Goal: Transaction & Acquisition: Purchase product/service

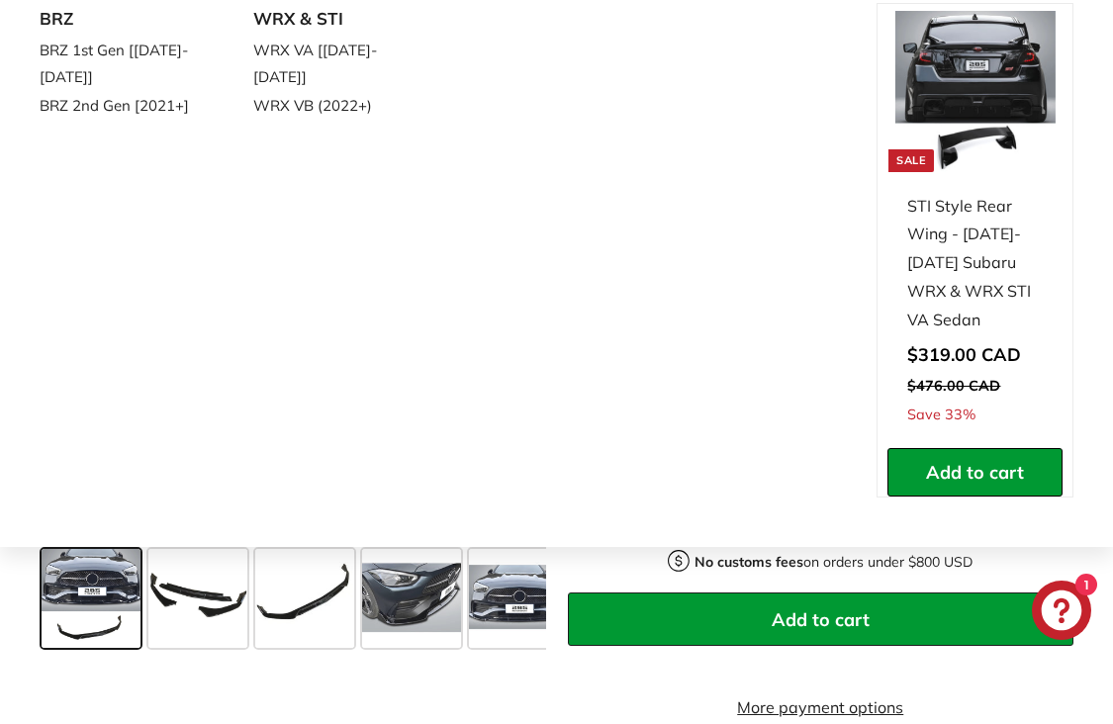
scroll to position [379, 0]
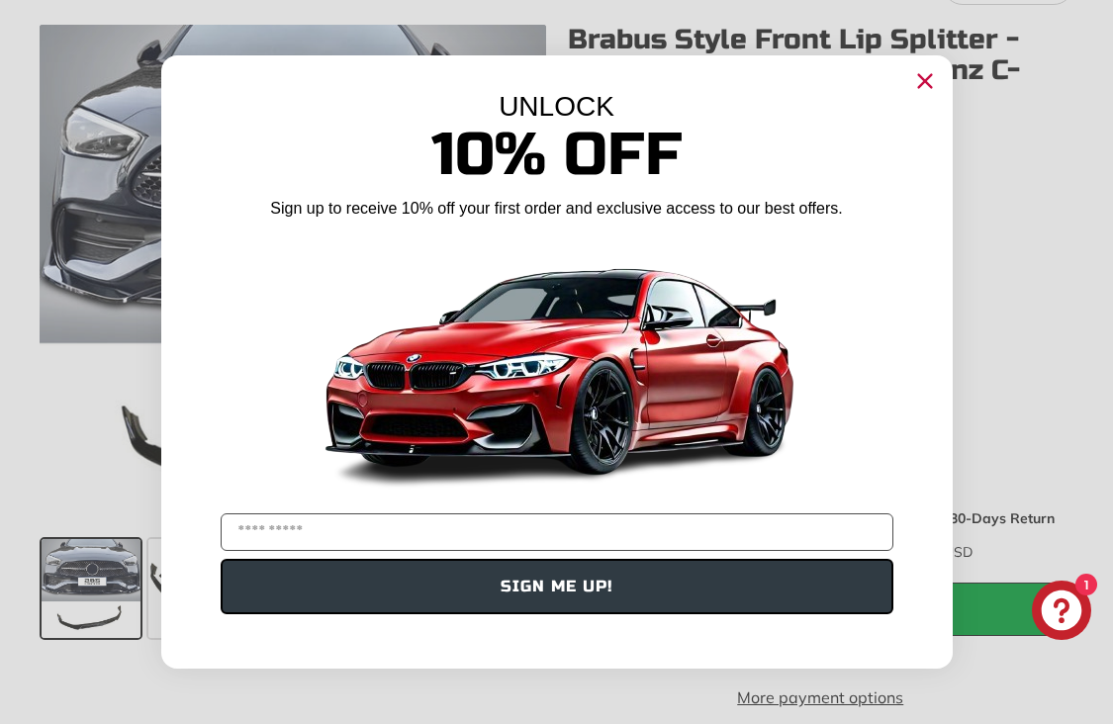
click at [922, 80] on circle "Close dialog" at bounding box center [925, 81] width 30 height 30
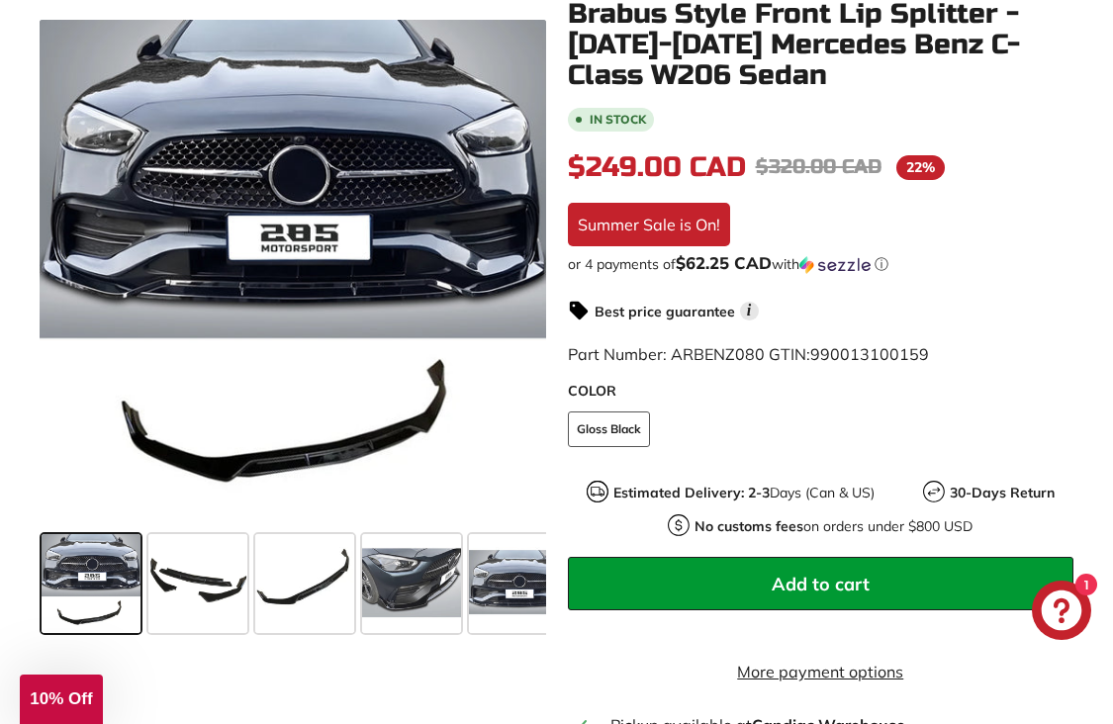
scroll to position [407, 0]
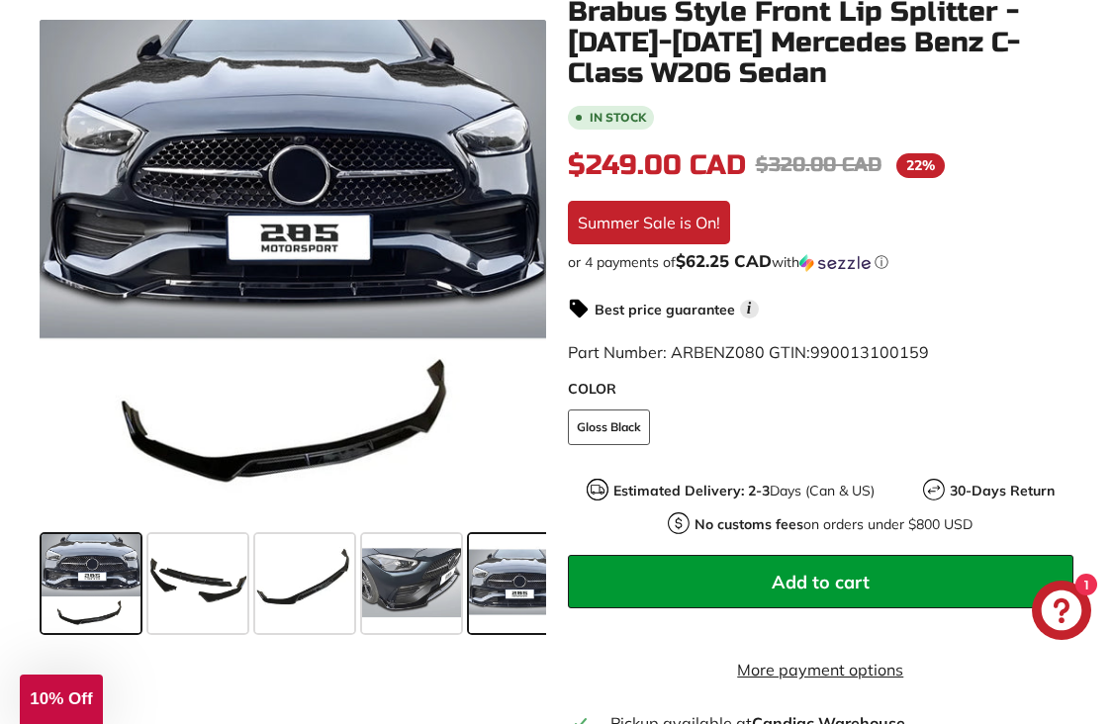
click at [506, 587] on span at bounding box center [518, 583] width 99 height 99
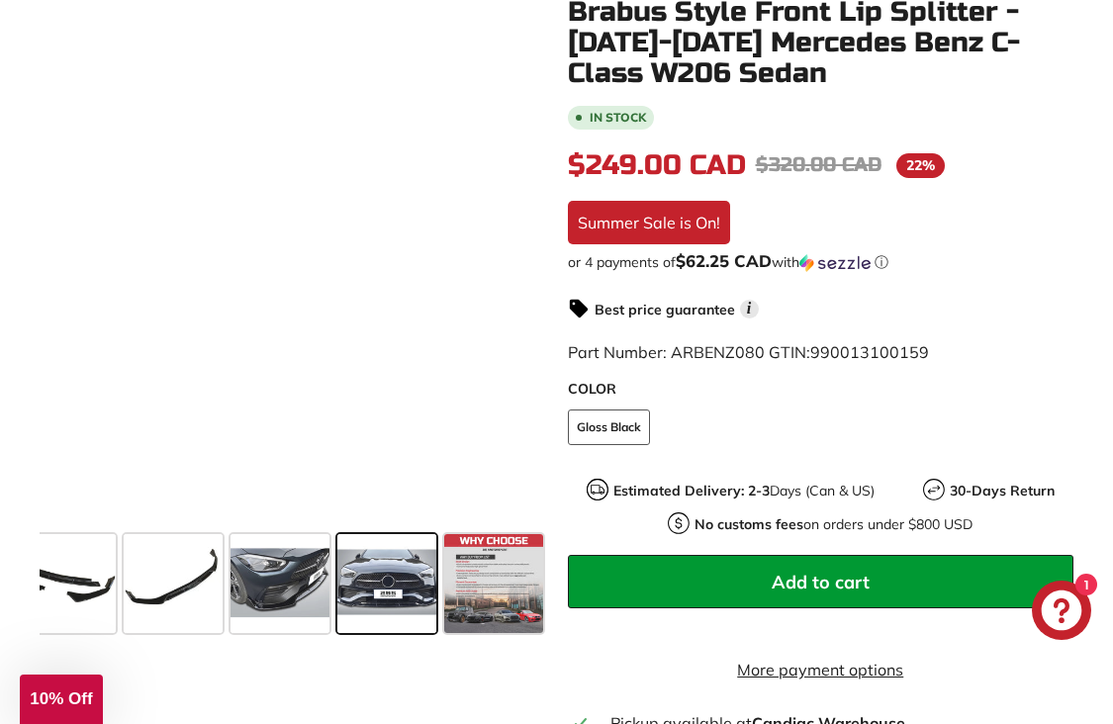
scroll to position [0, 133]
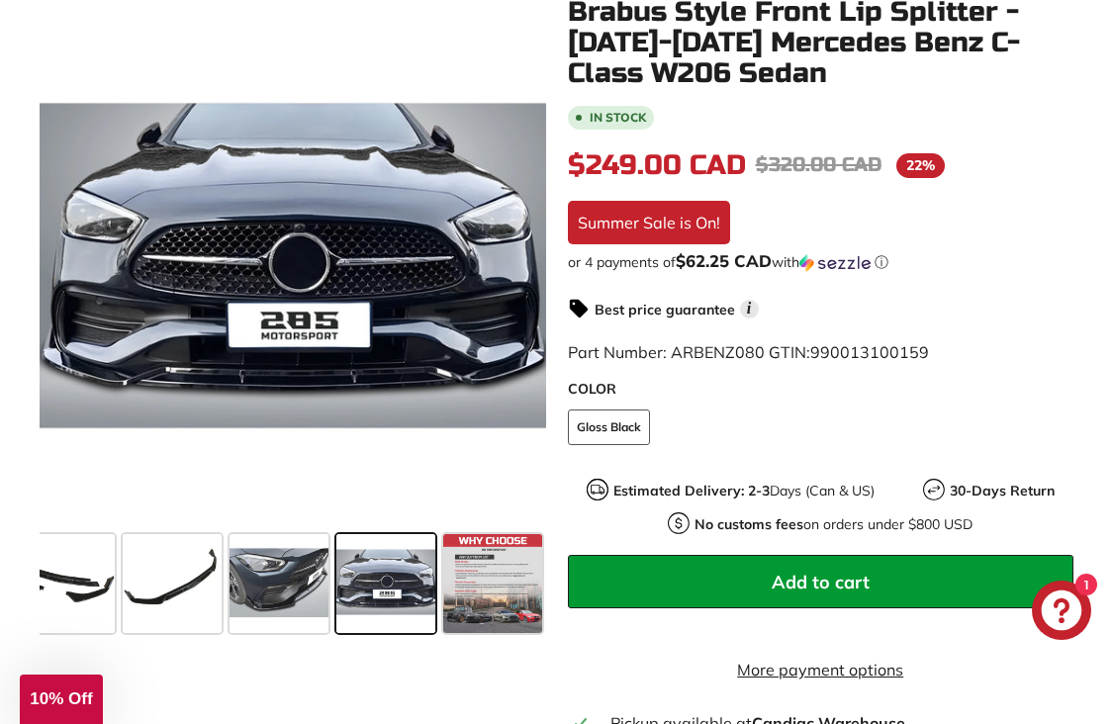
click at [392, 585] on span at bounding box center [386, 583] width 99 height 99
click at [328, 590] on span at bounding box center [279, 583] width 99 height 99
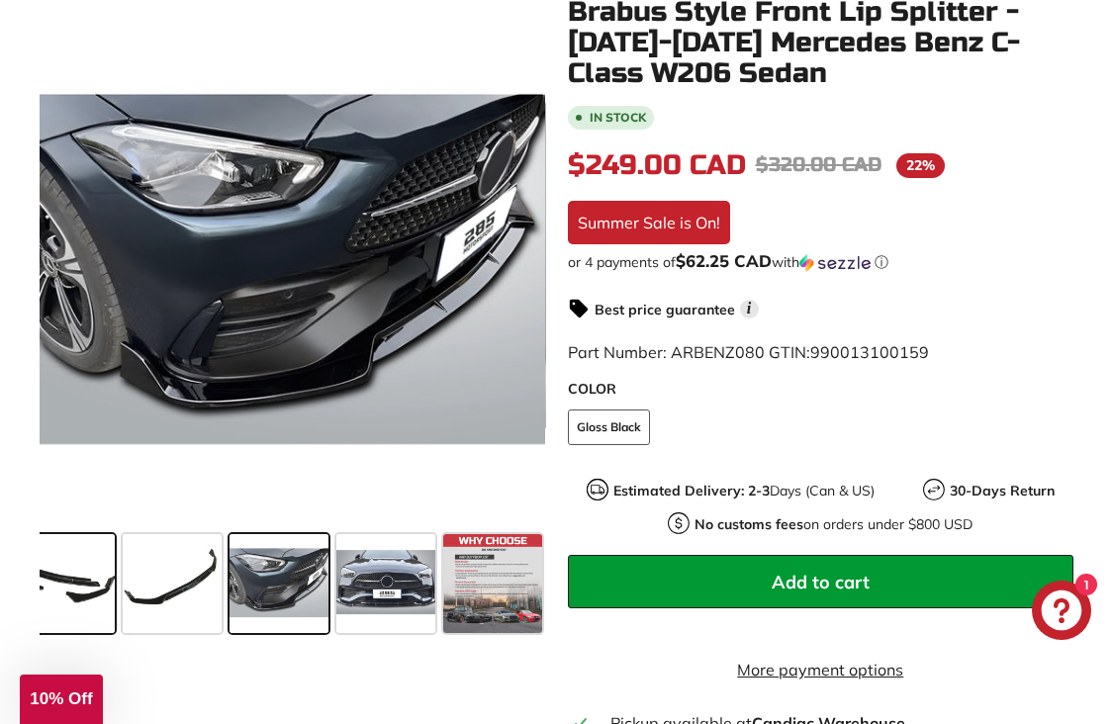
click at [85, 599] on span at bounding box center [65, 583] width 99 height 99
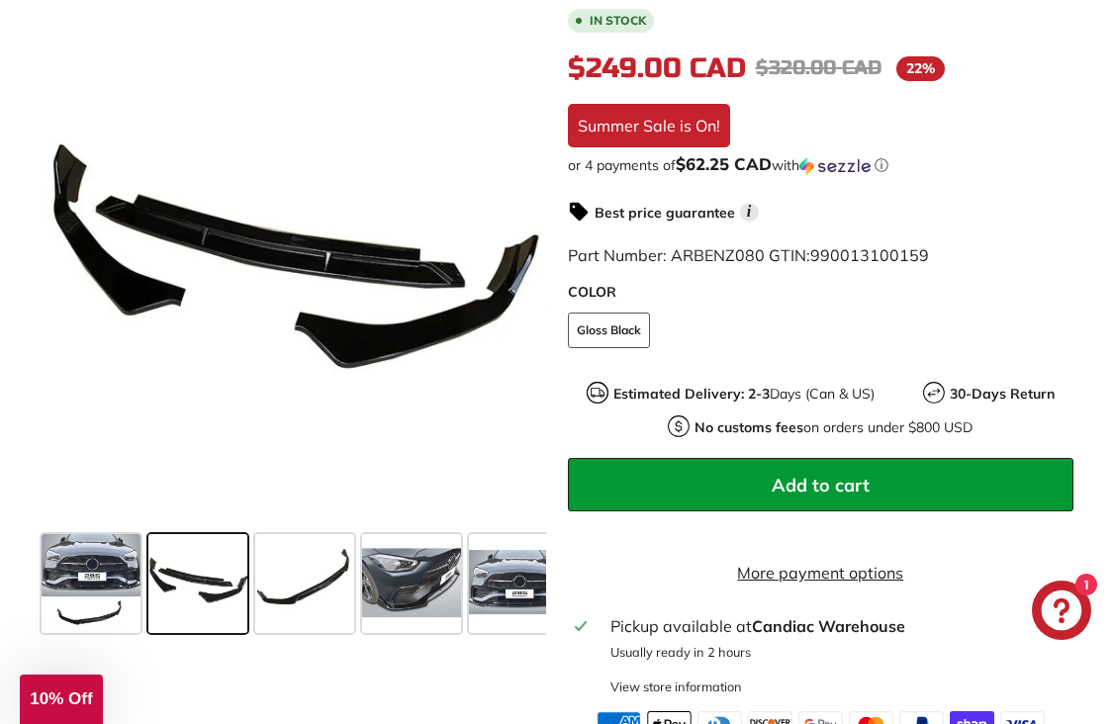
scroll to position [0, 0]
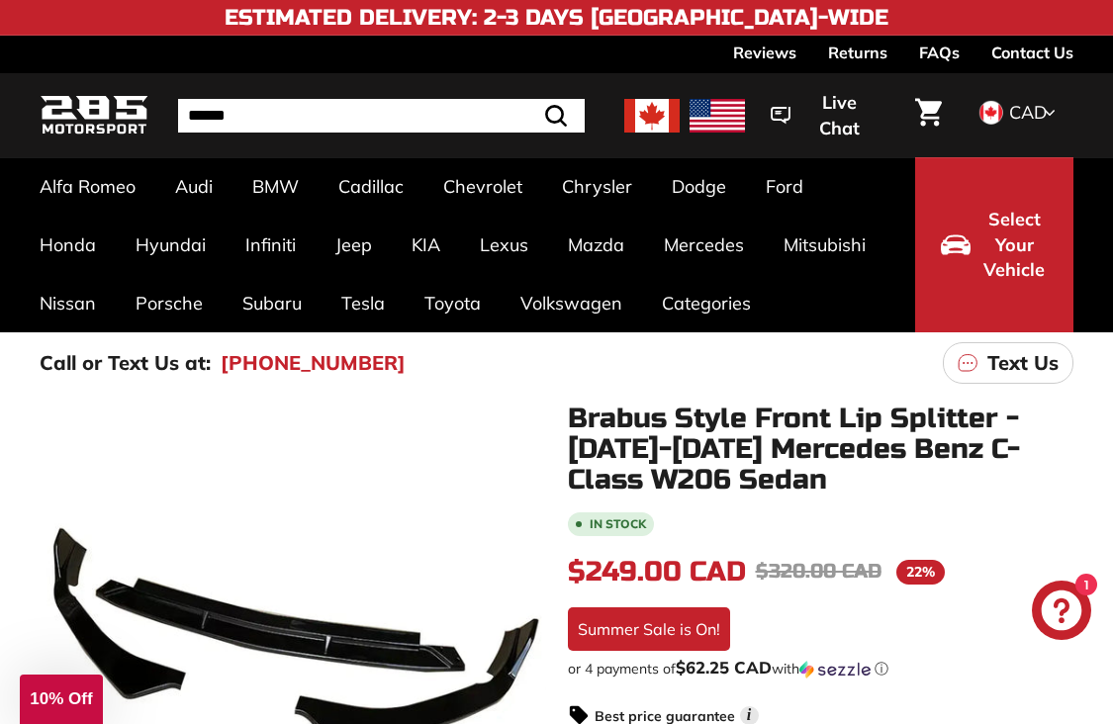
click at [654, 116] on img at bounding box center [652, 116] width 55 height 34
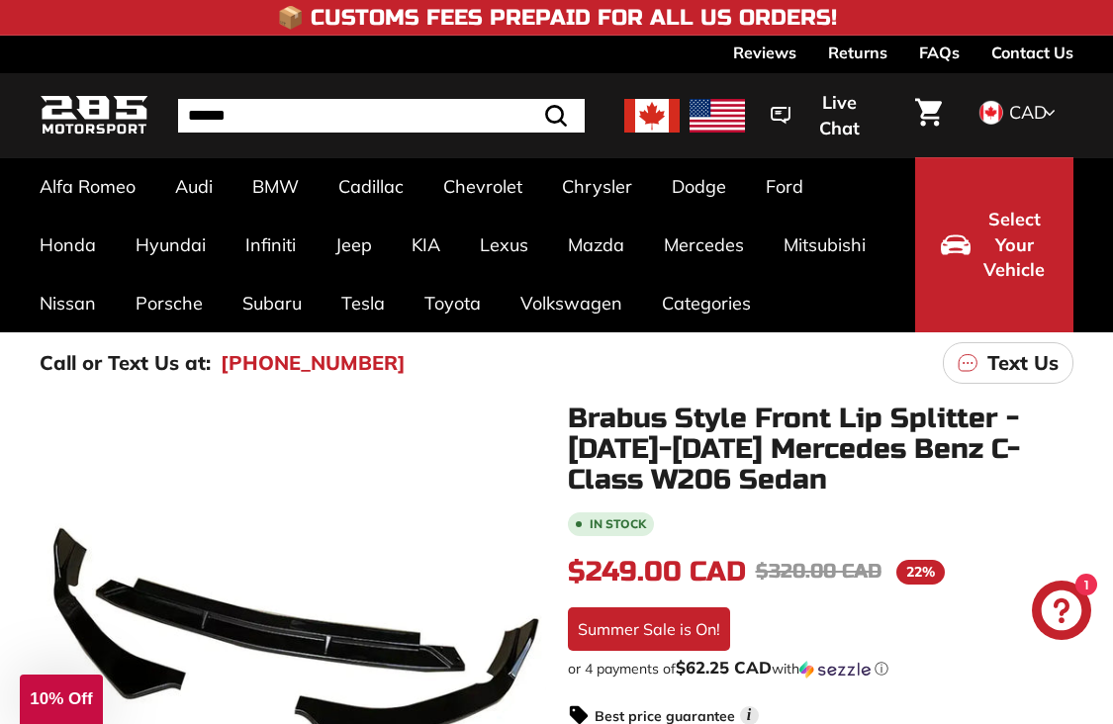
click at [654, 116] on img at bounding box center [652, 116] width 55 height 34
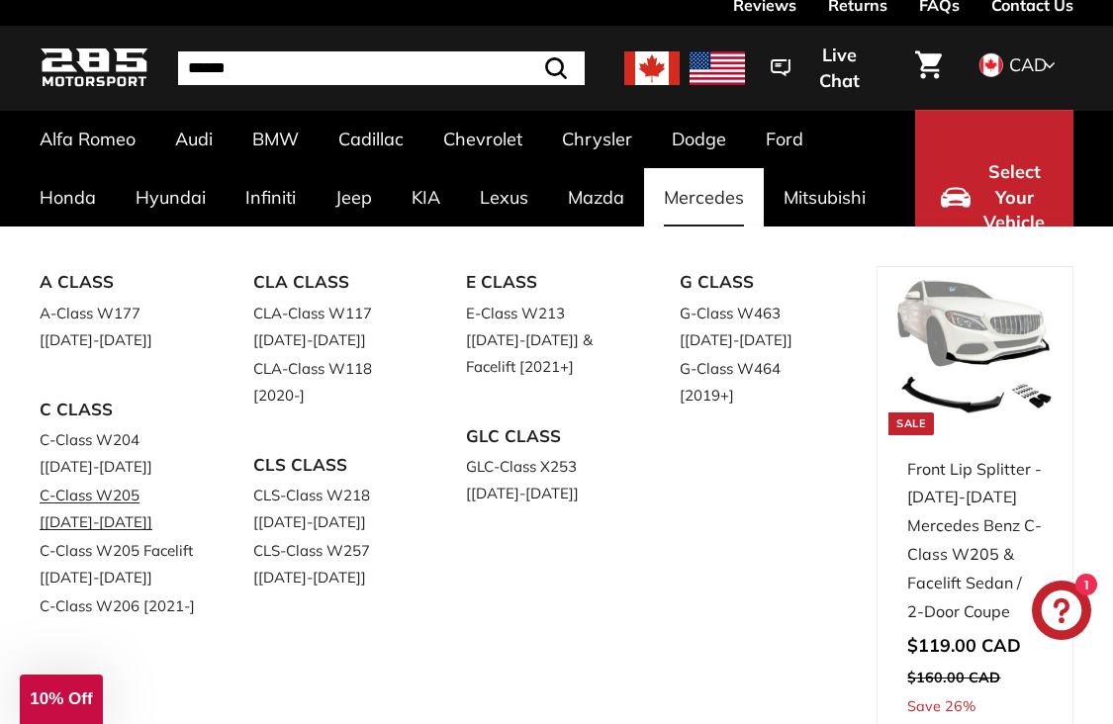
scroll to position [58, 0]
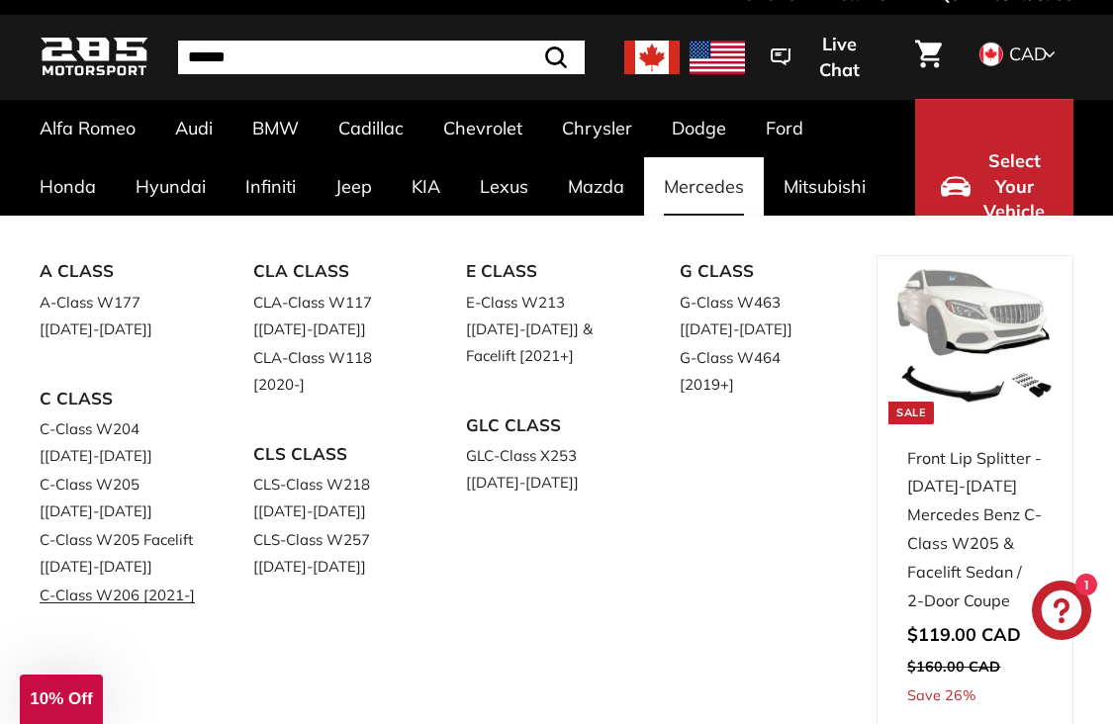
click at [131, 601] on link "C-Class W206 [2021-]" at bounding box center [119, 595] width 158 height 29
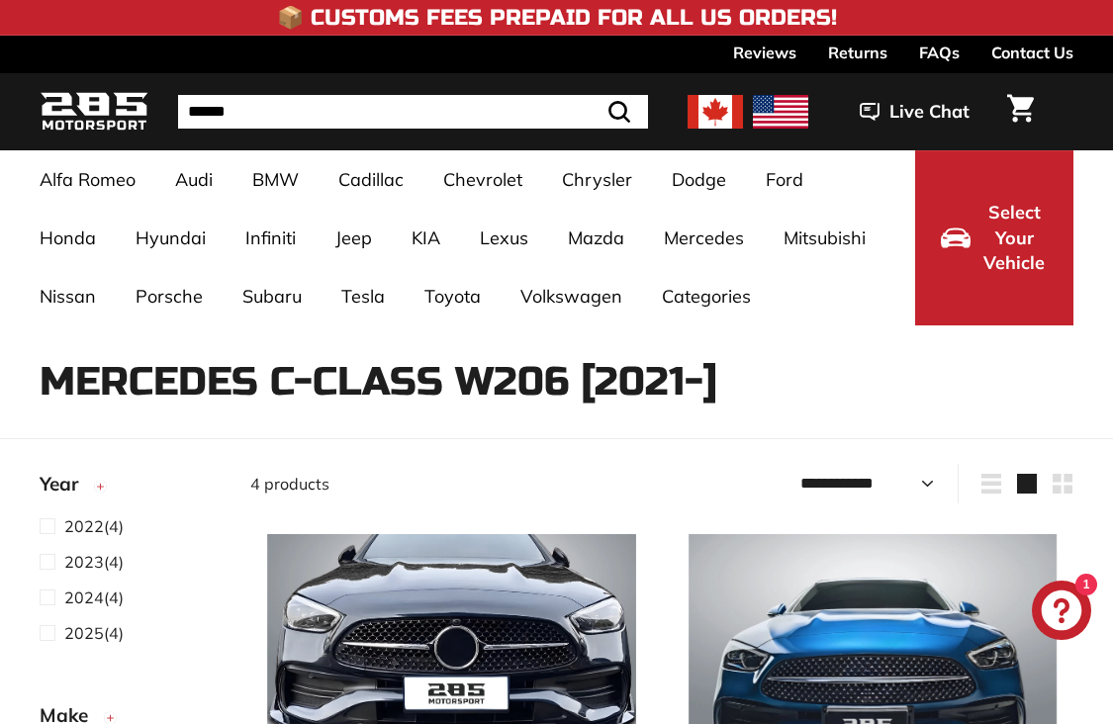
select select "**********"
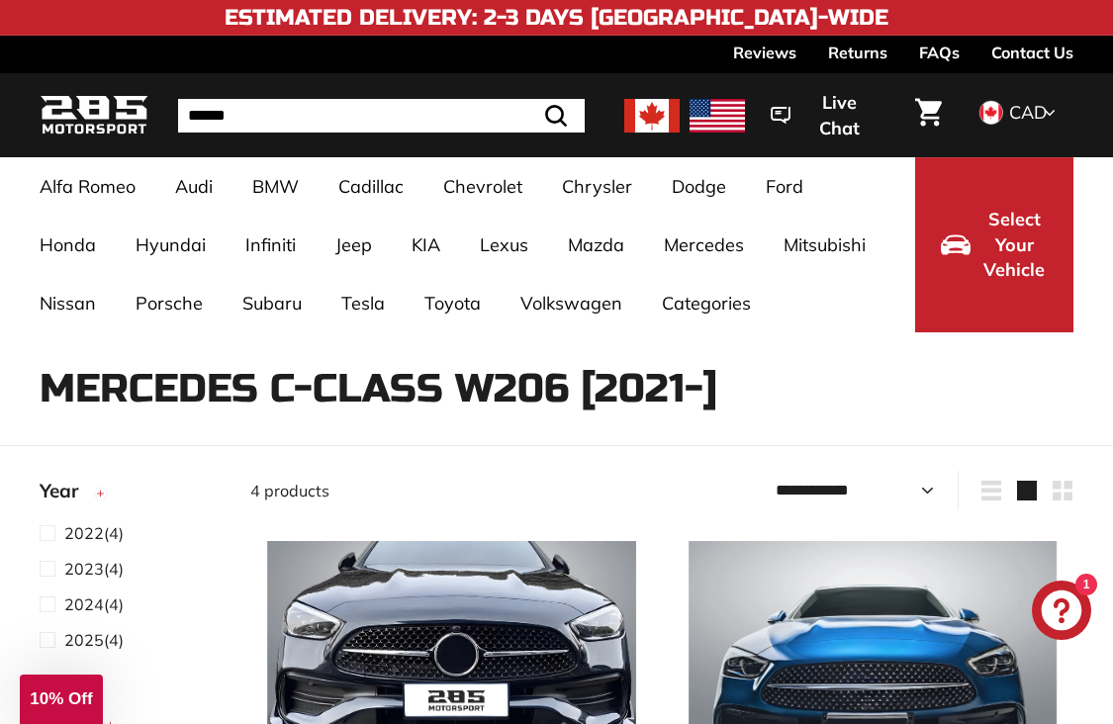
click at [129, 120] on img at bounding box center [94, 115] width 109 height 47
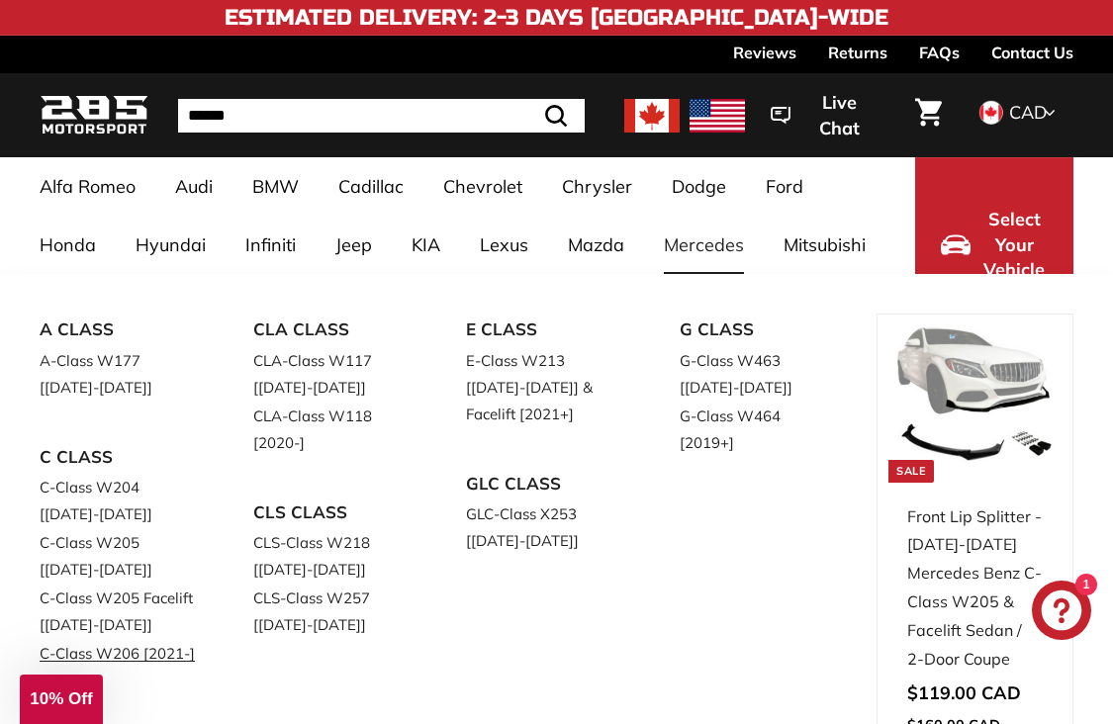
click at [174, 646] on link "C-Class W206 [2021-]" at bounding box center [119, 653] width 158 height 29
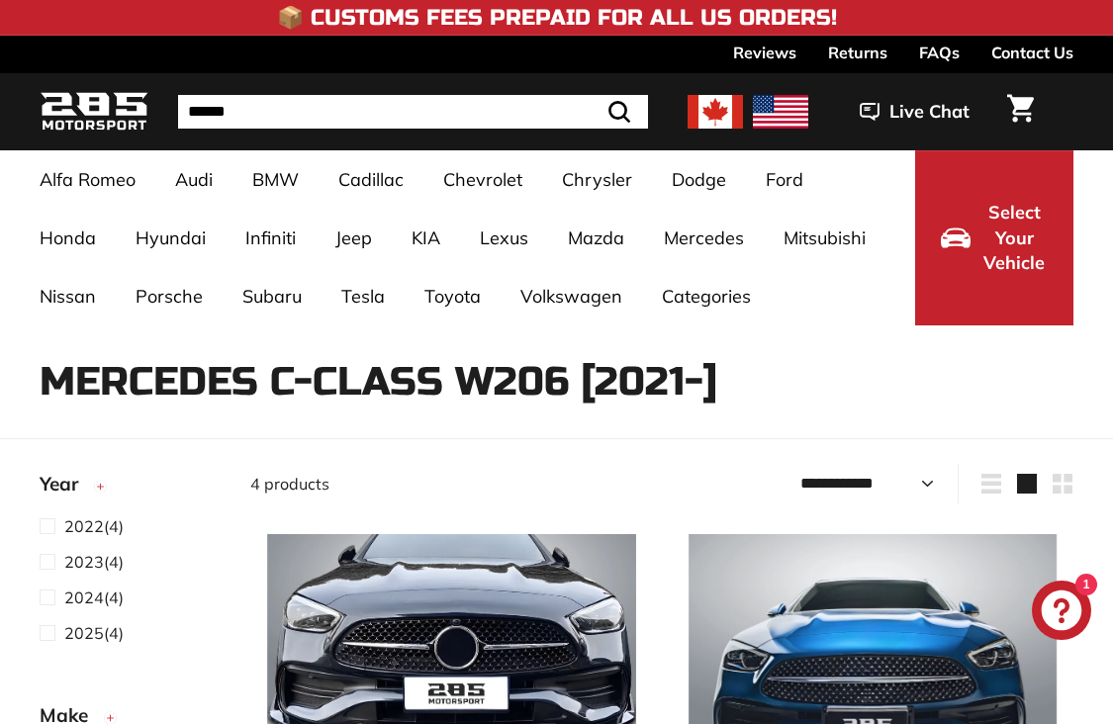
select select "**********"
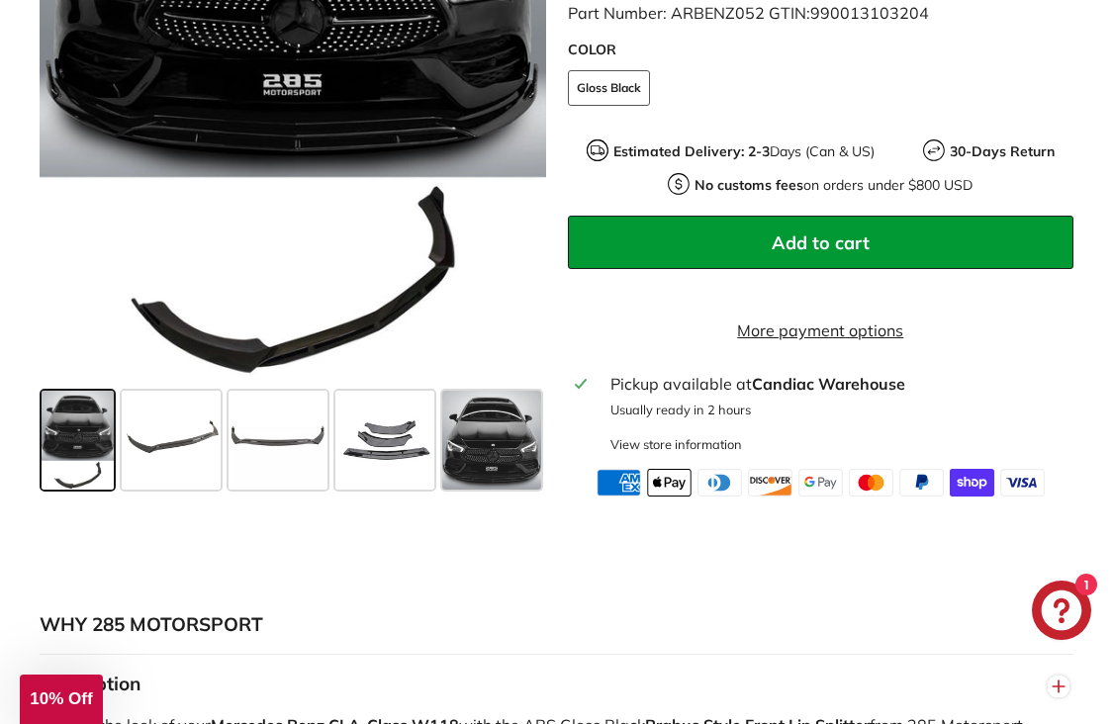
scroll to position [823, 0]
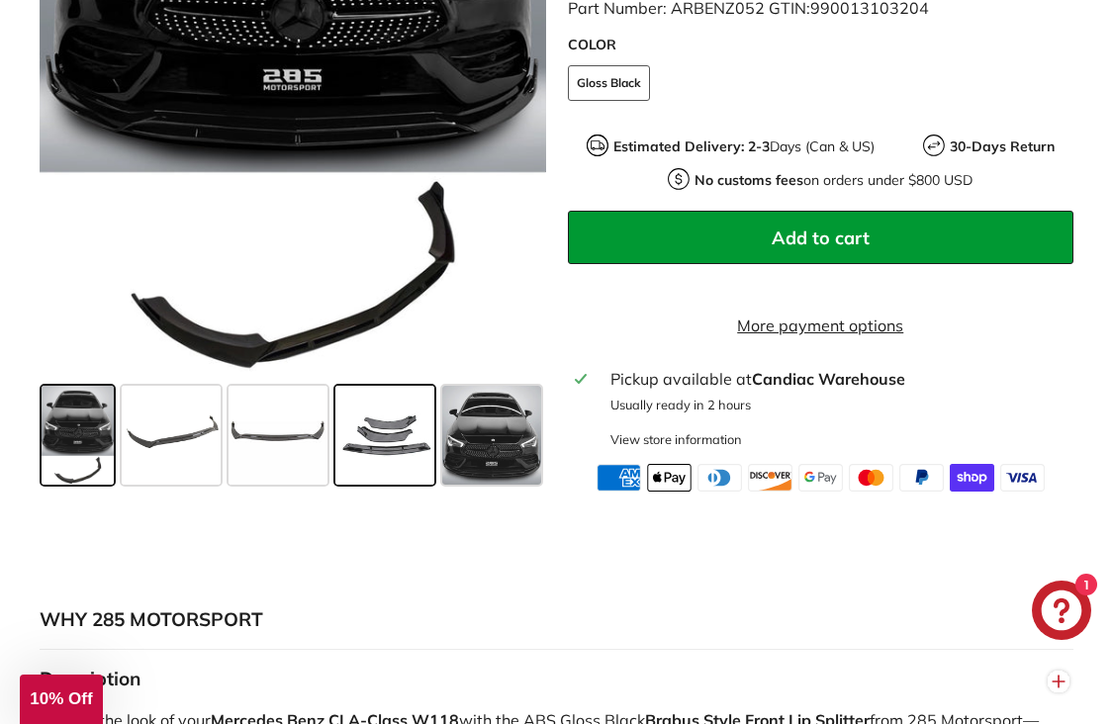
click at [414, 473] on span at bounding box center [385, 434] width 99 height 99
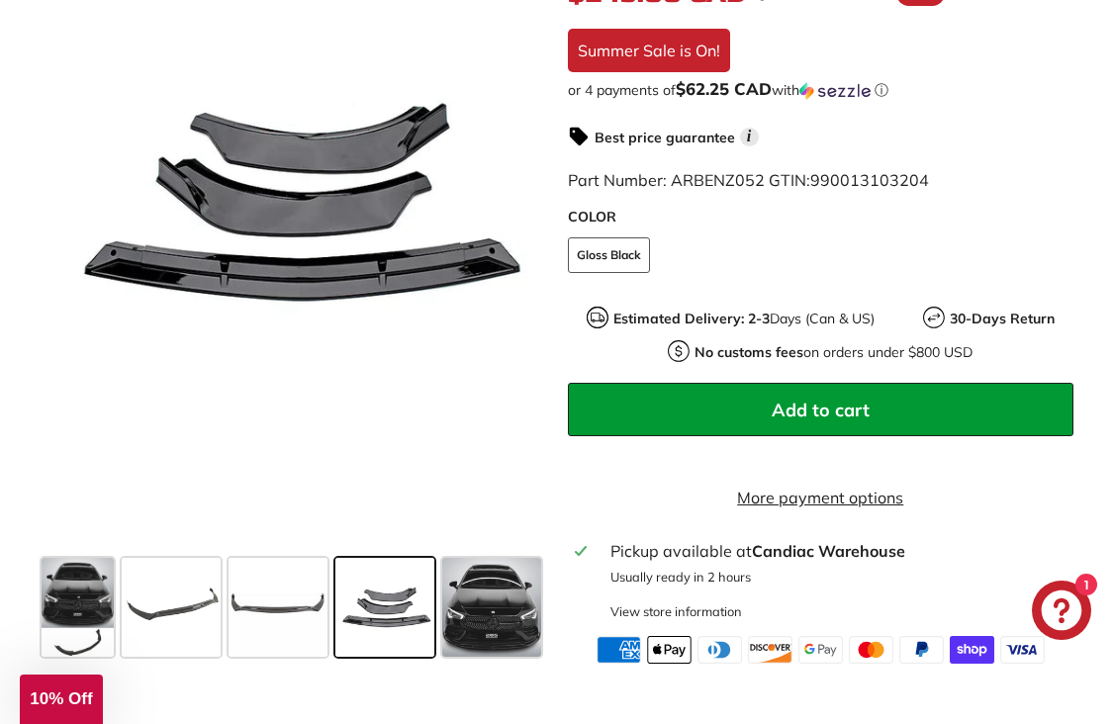
scroll to position [653, 0]
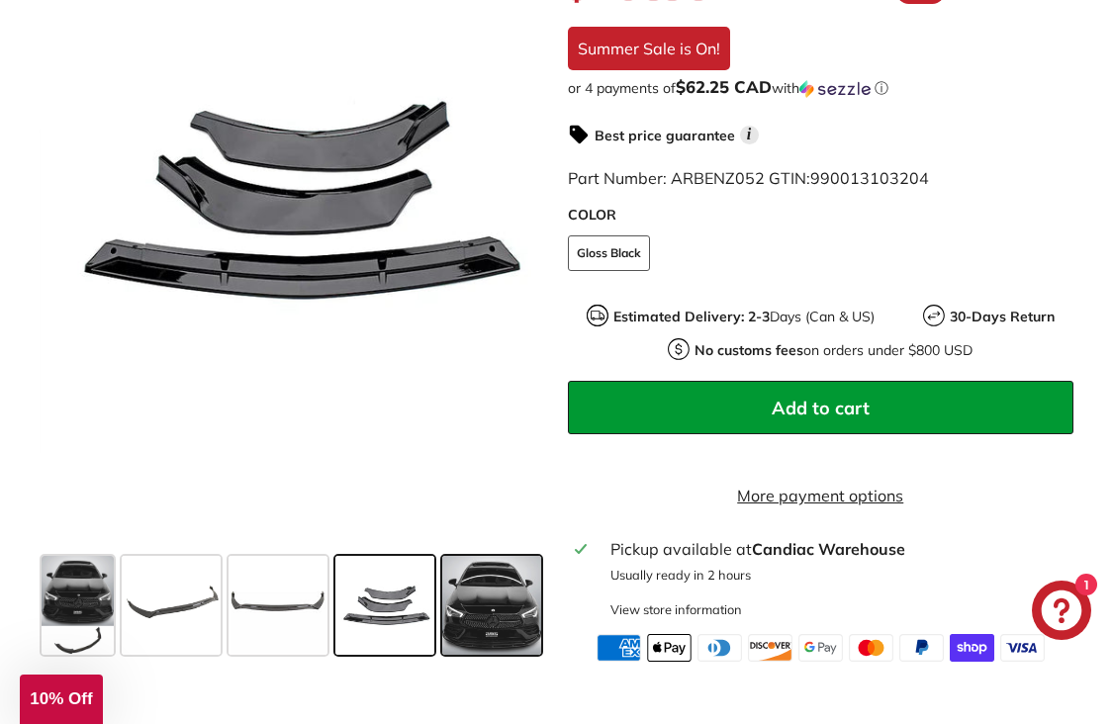
click at [475, 606] on span at bounding box center [491, 604] width 99 height 99
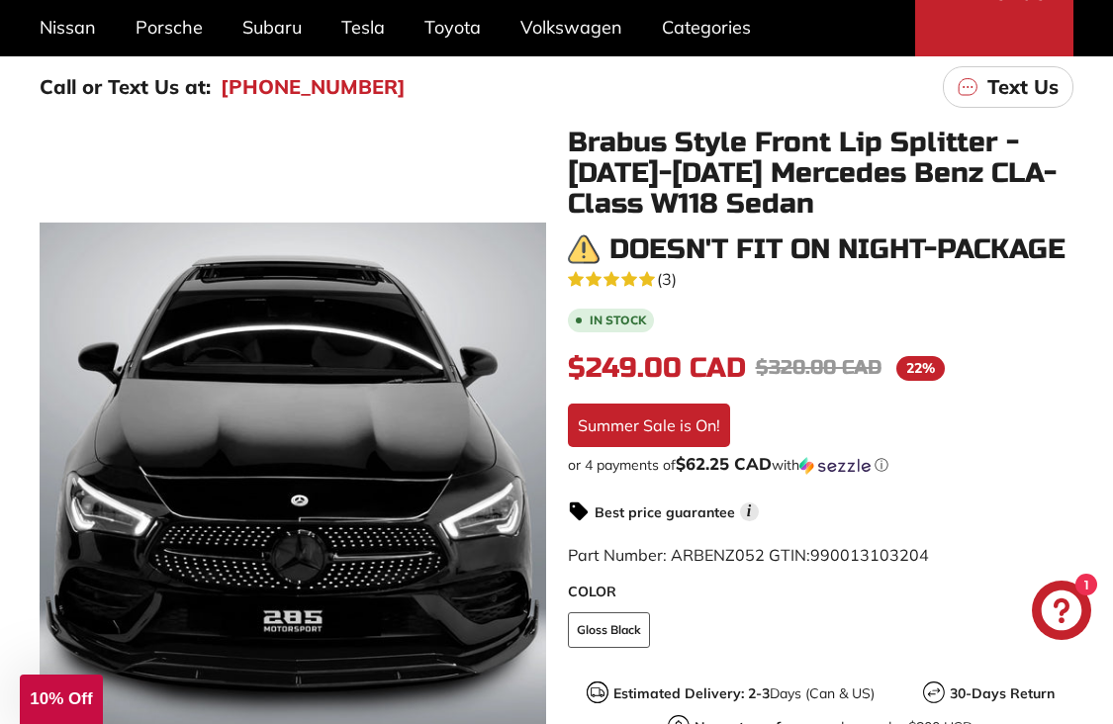
scroll to position [0, 0]
